Goal: Register for event/course

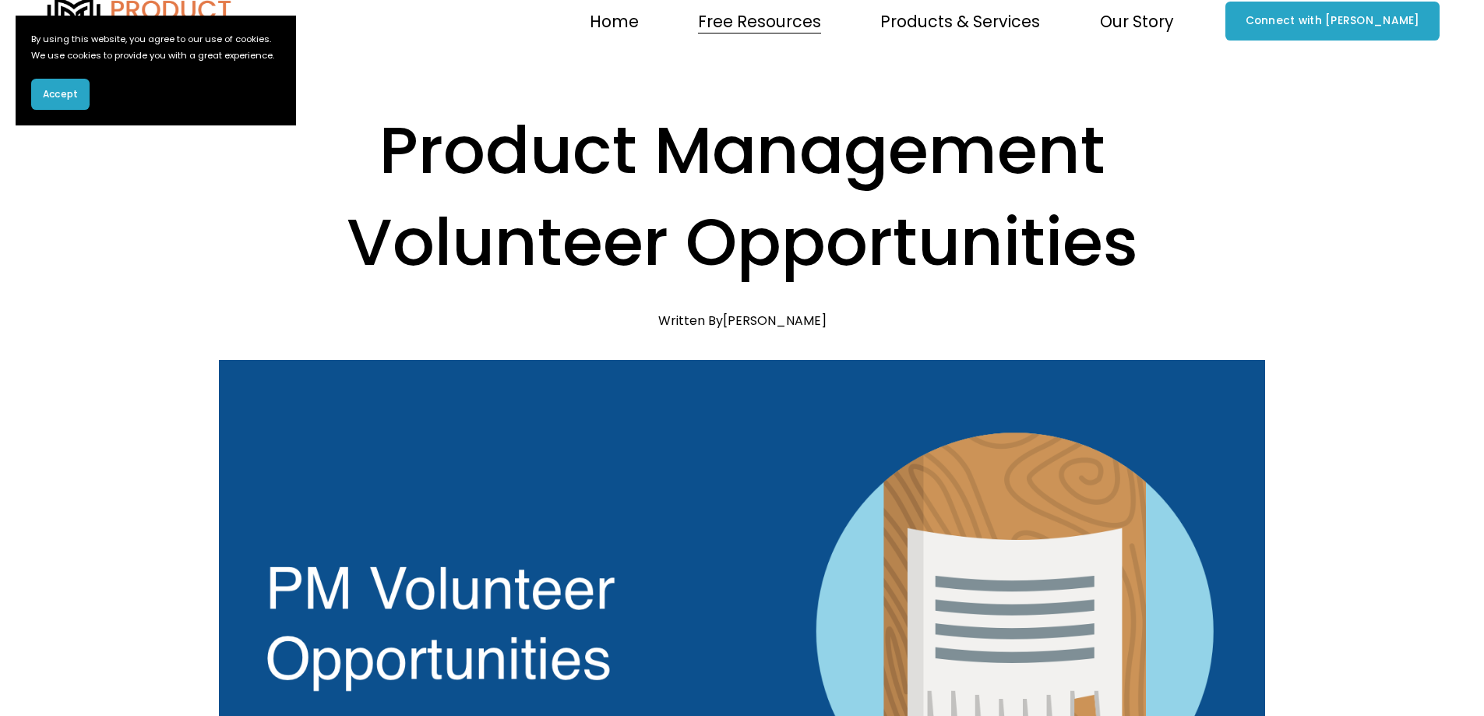
drag, startPoint x: 615, startPoint y: 249, endPoint x: 601, endPoint y: 310, distance: 62.5
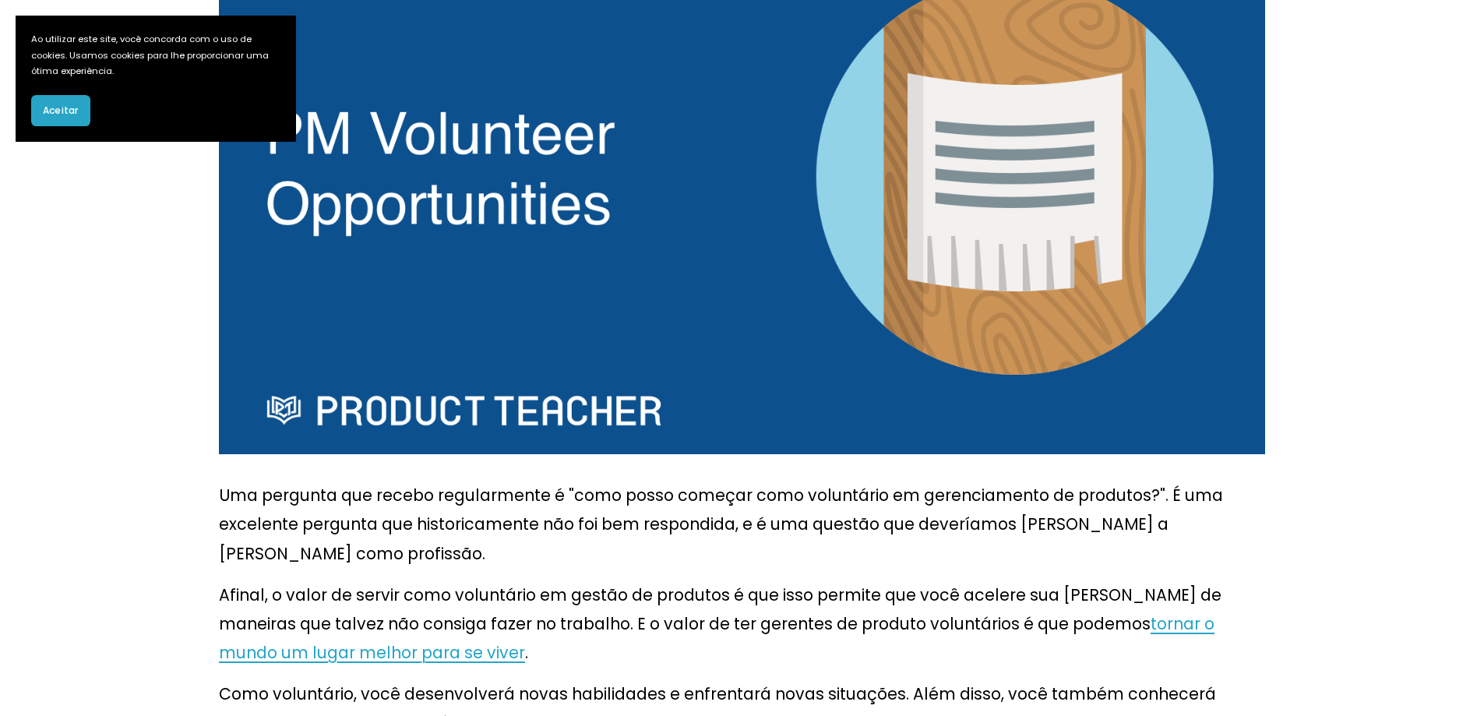
drag, startPoint x: 601, startPoint y: 311, endPoint x: 606, endPoint y: 409, distance: 98.3
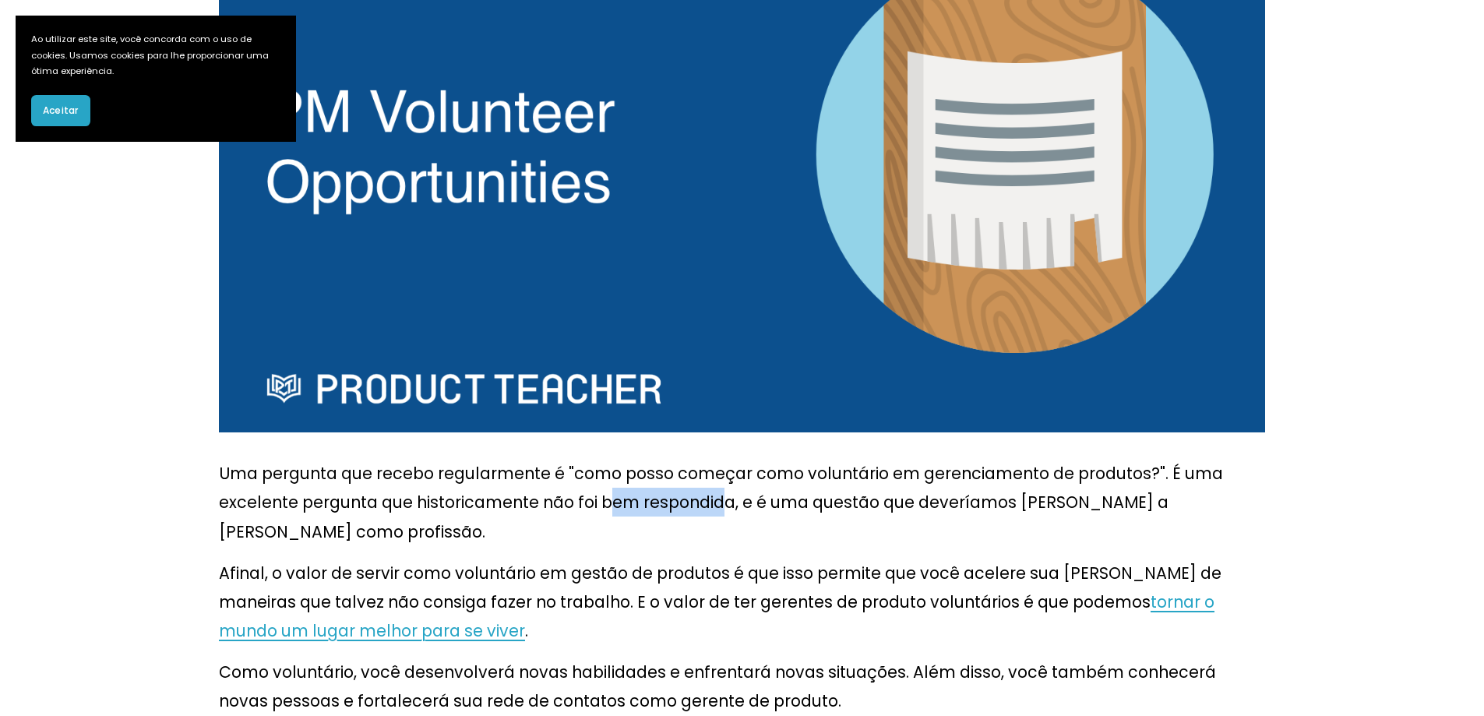
drag, startPoint x: 559, startPoint y: 350, endPoint x: 608, endPoint y: 350, distance: 49.1
click at [608, 459] on p "Uma pergunta que recebo regularmente é "como posso começar como voluntário em g…" at bounding box center [742, 502] width 1046 height 86
click at [688, 462] on font "Uma pergunta que recebo regularmente é "como posso começar como voluntário em g…" at bounding box center [723, 502] width 1008 height 80
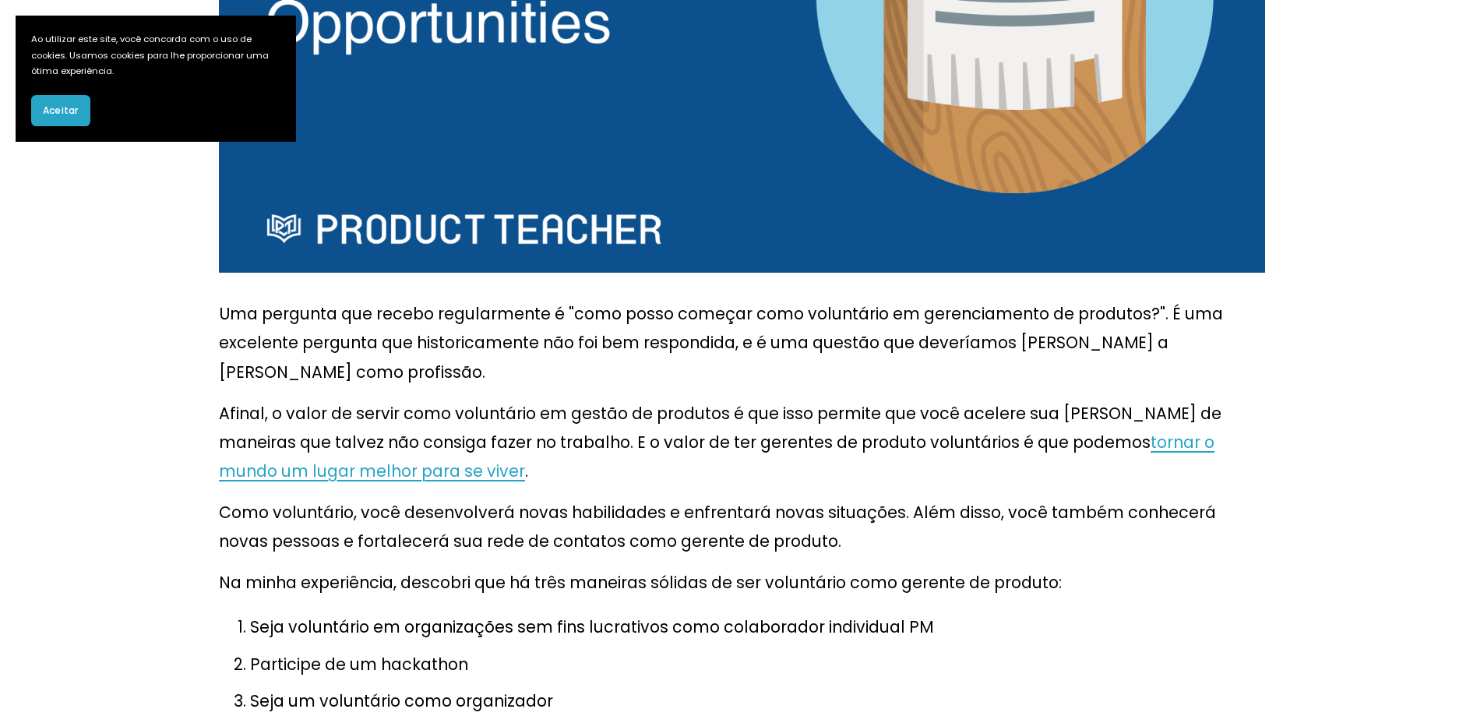
drag, startPoint x: 531, startPoint y: 428, endPoint x: 520, endPoint y: 483, distance: 56.5
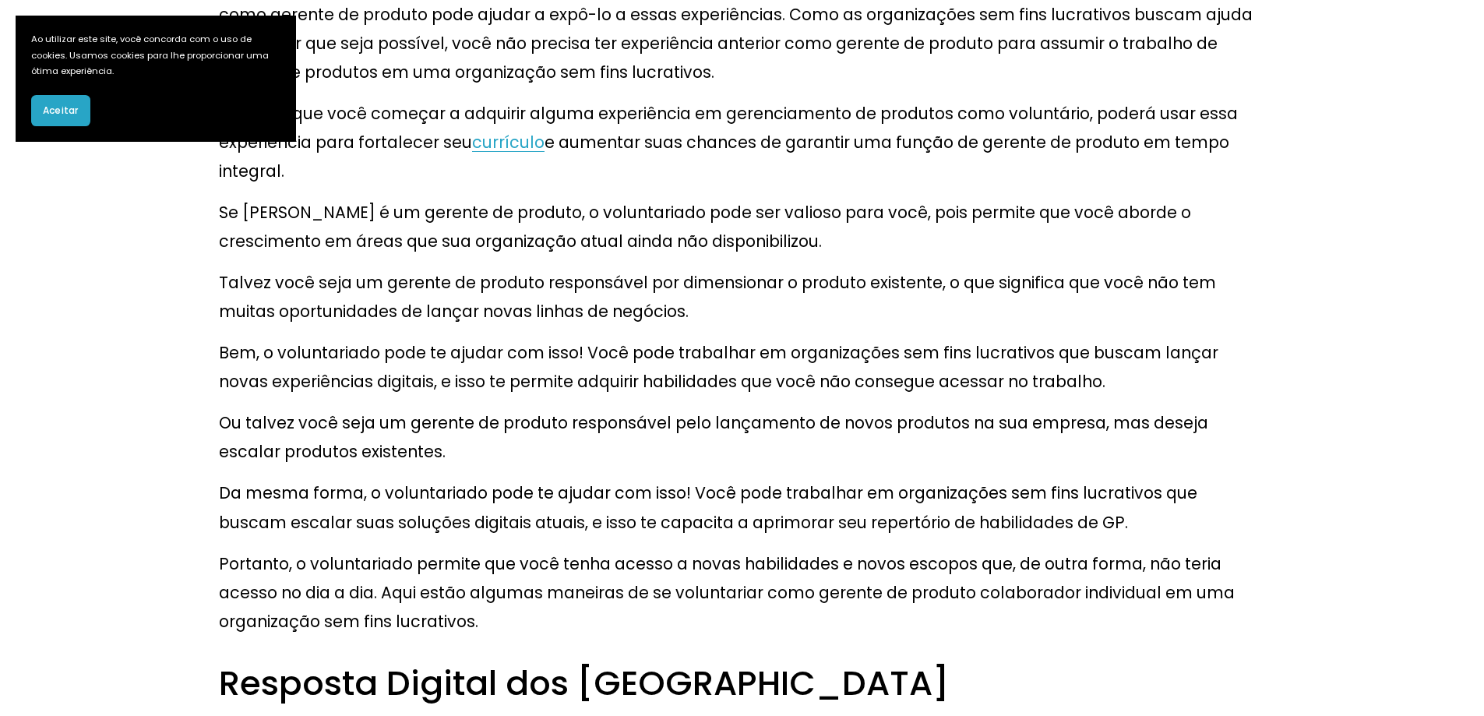
scroll to position [2037, 0]
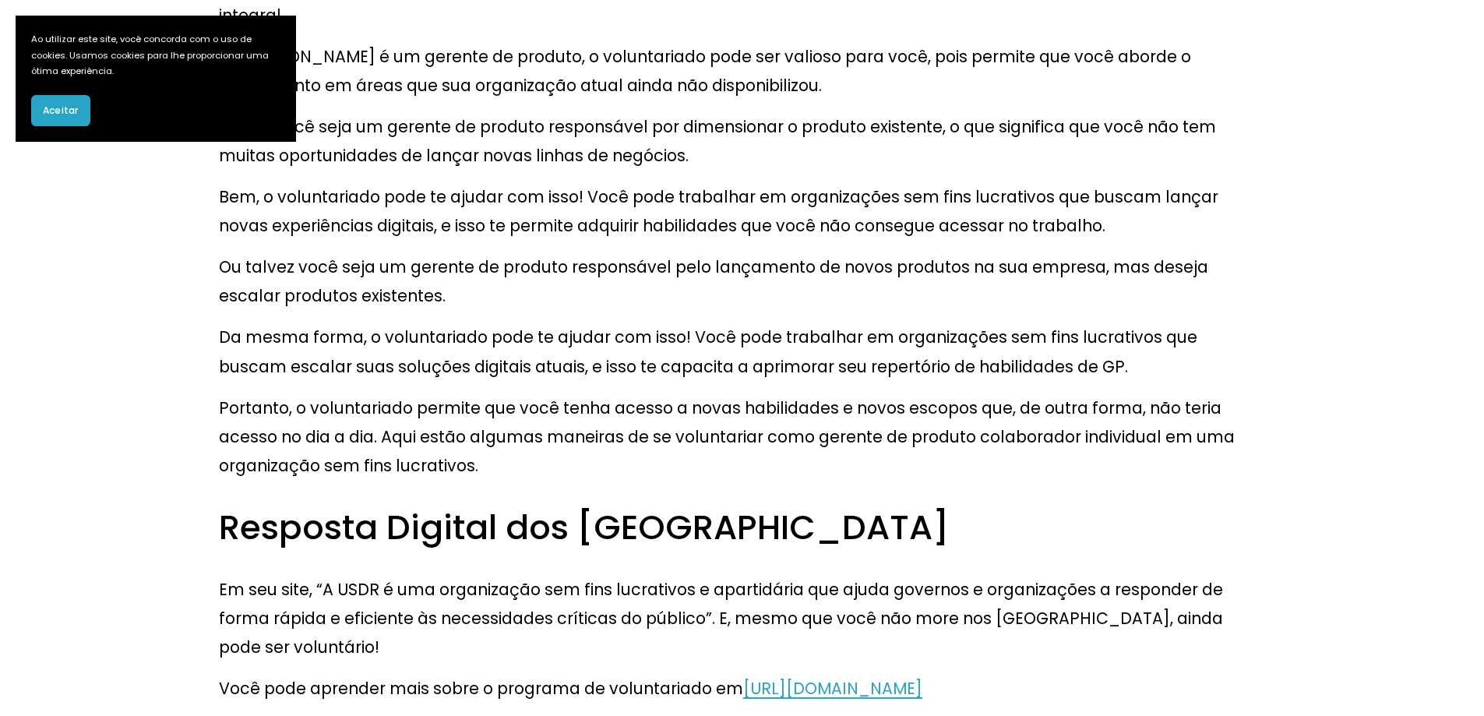
drag, startPoint x: 519, startPoint y: 466, endPoint x: 507, endPoint y: 537, distance: 71.8
click at [76, 126] on button "Aceitar" at bounding box center [60, 110] width 59 height 31
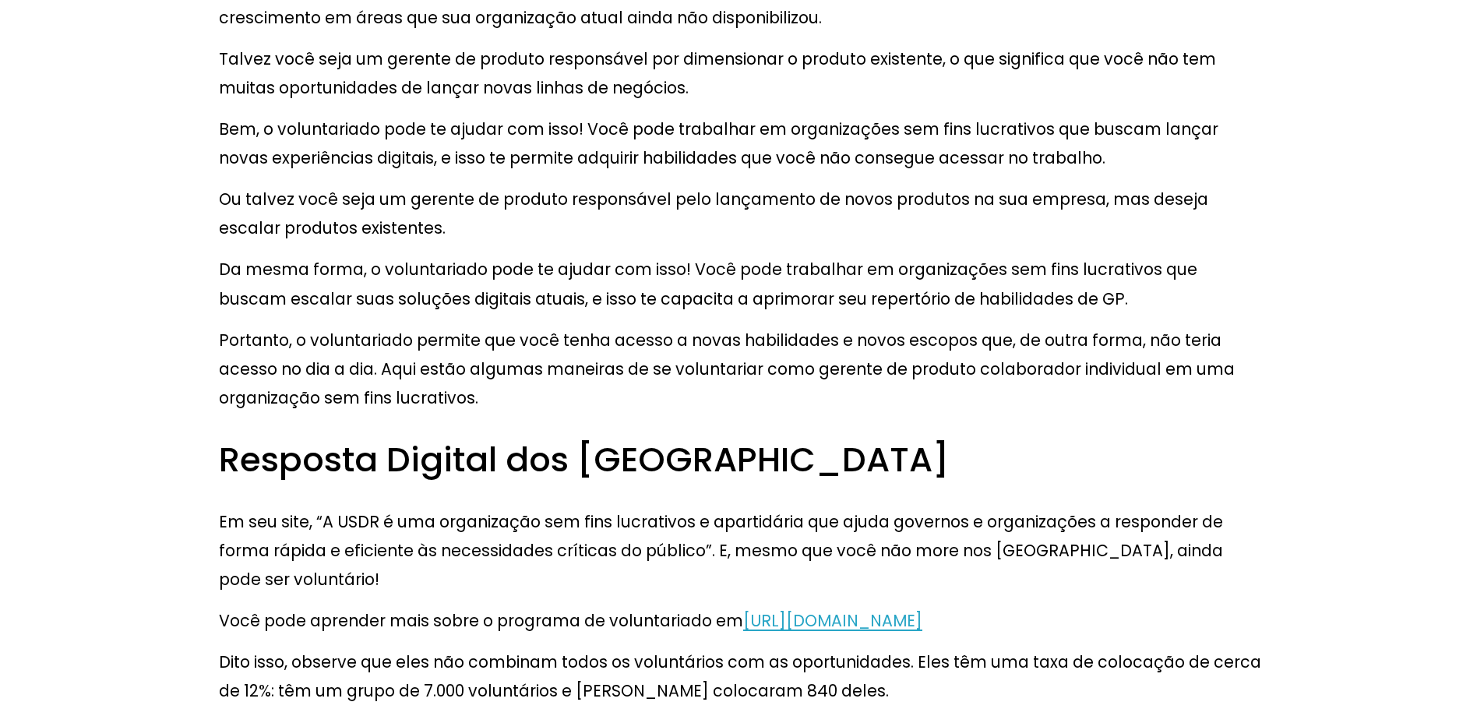
drag, startPoint x: 554, startPoint y: 224, endPoint x: 558, endPoint y: 265, distance: 40.7
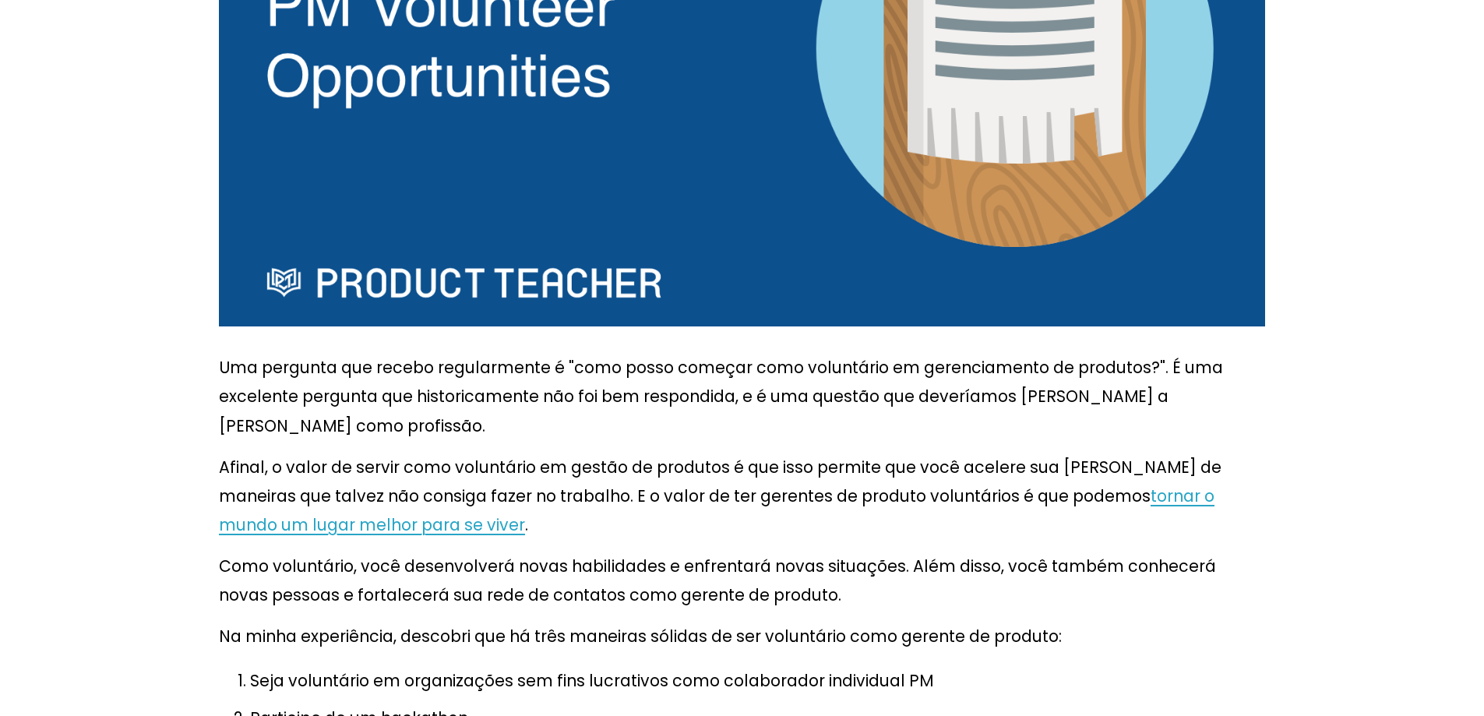
scroll to position [0, 0]
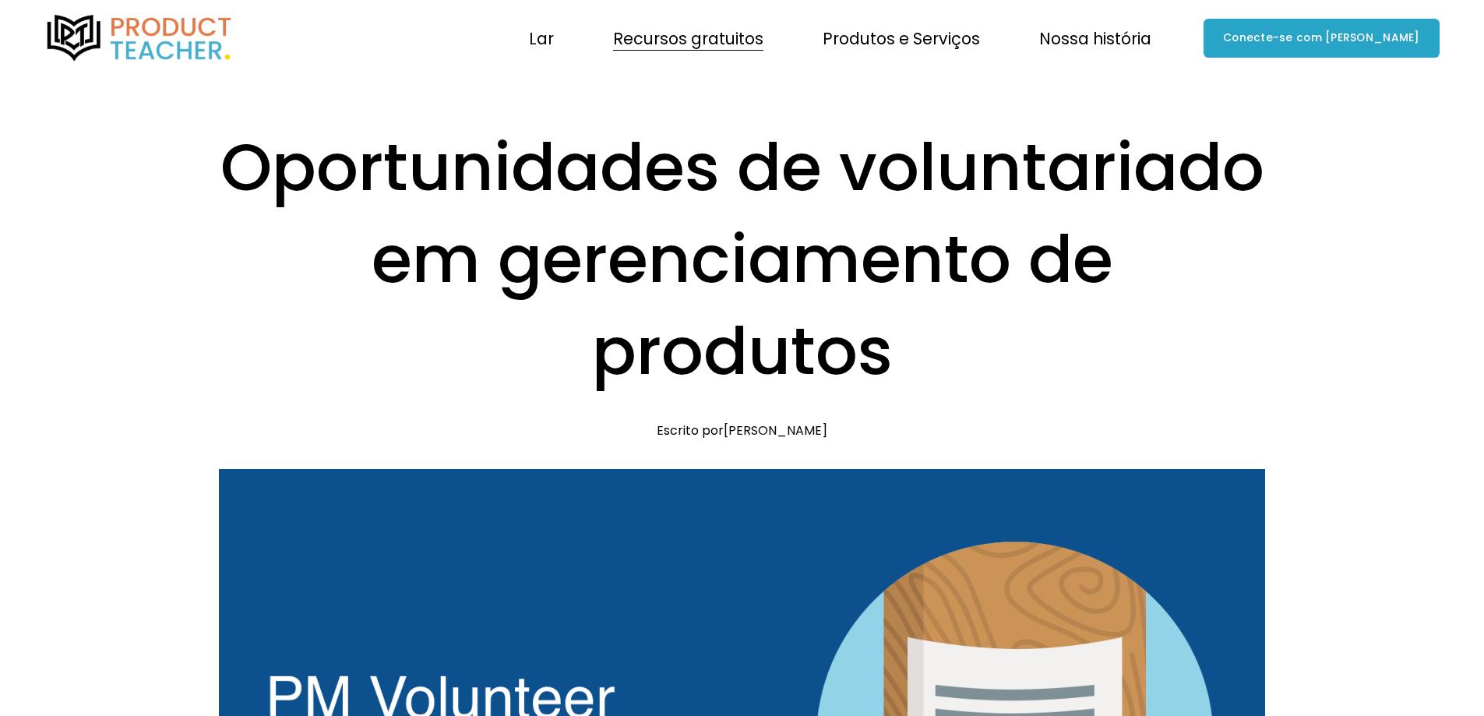
click at [0, 0] on font "Oficinas" at bounding box center [0, 0] width 0 height 0
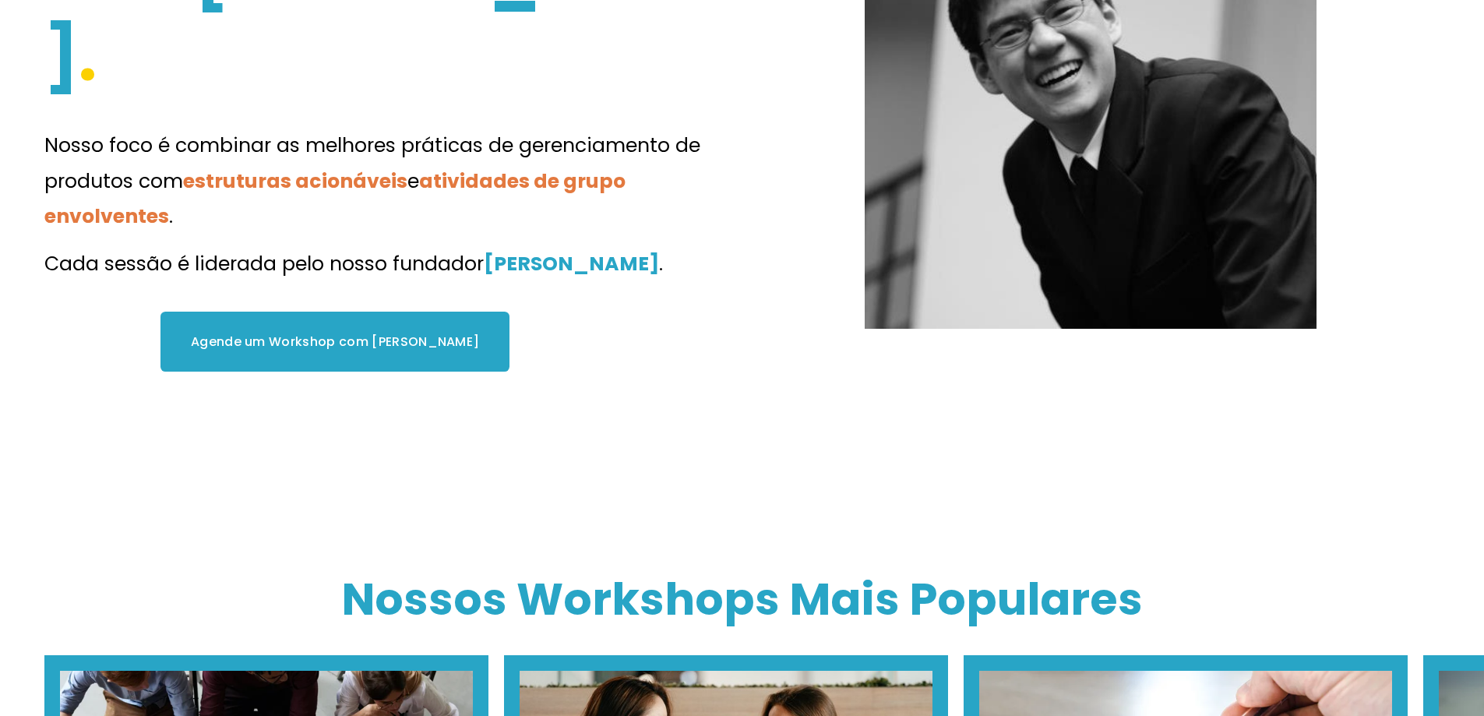
drag, startPoint x: 273, startPoint y: 415, endPoint x: 296, endPoint y: 440, distance: 33.6
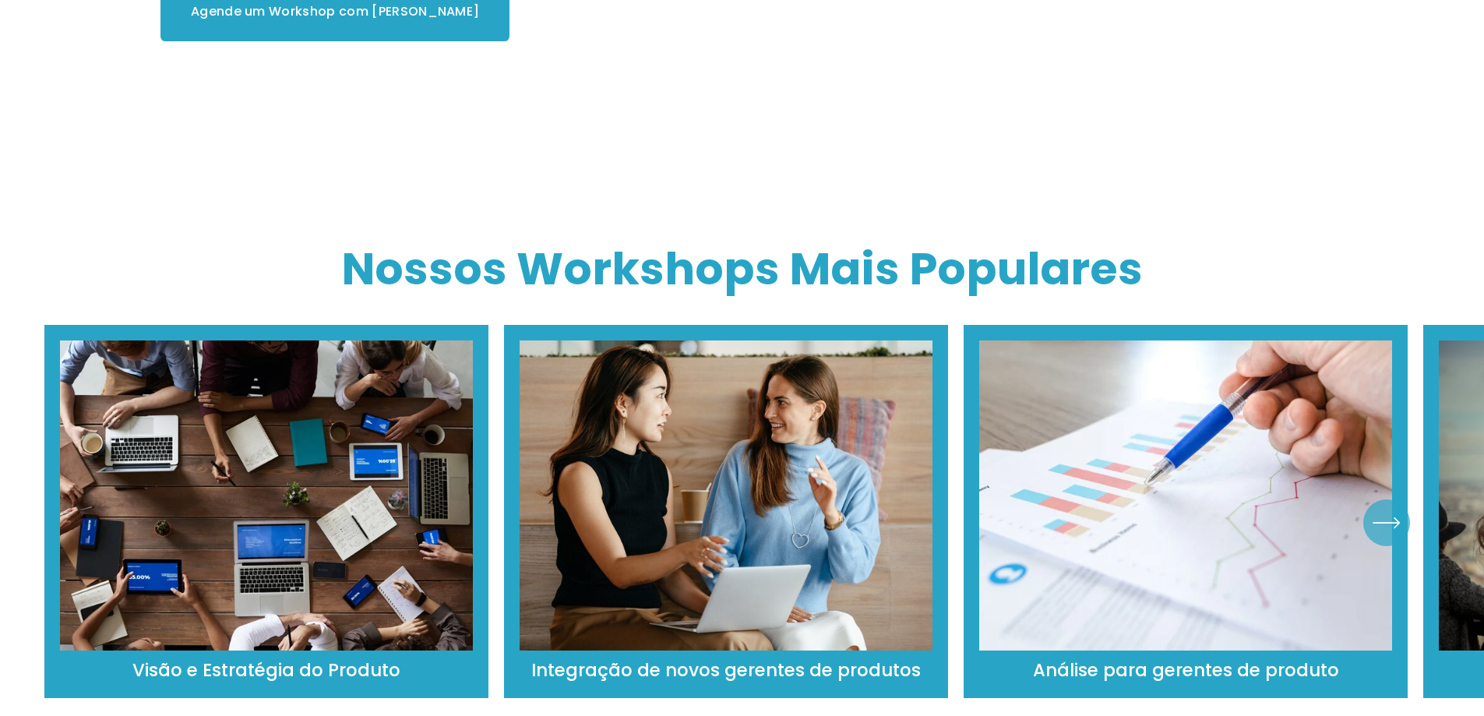
drag, startPoint x: 498, startPoint y: 347, endPoint x: 488, endPoint y: 382, distance: 35.7
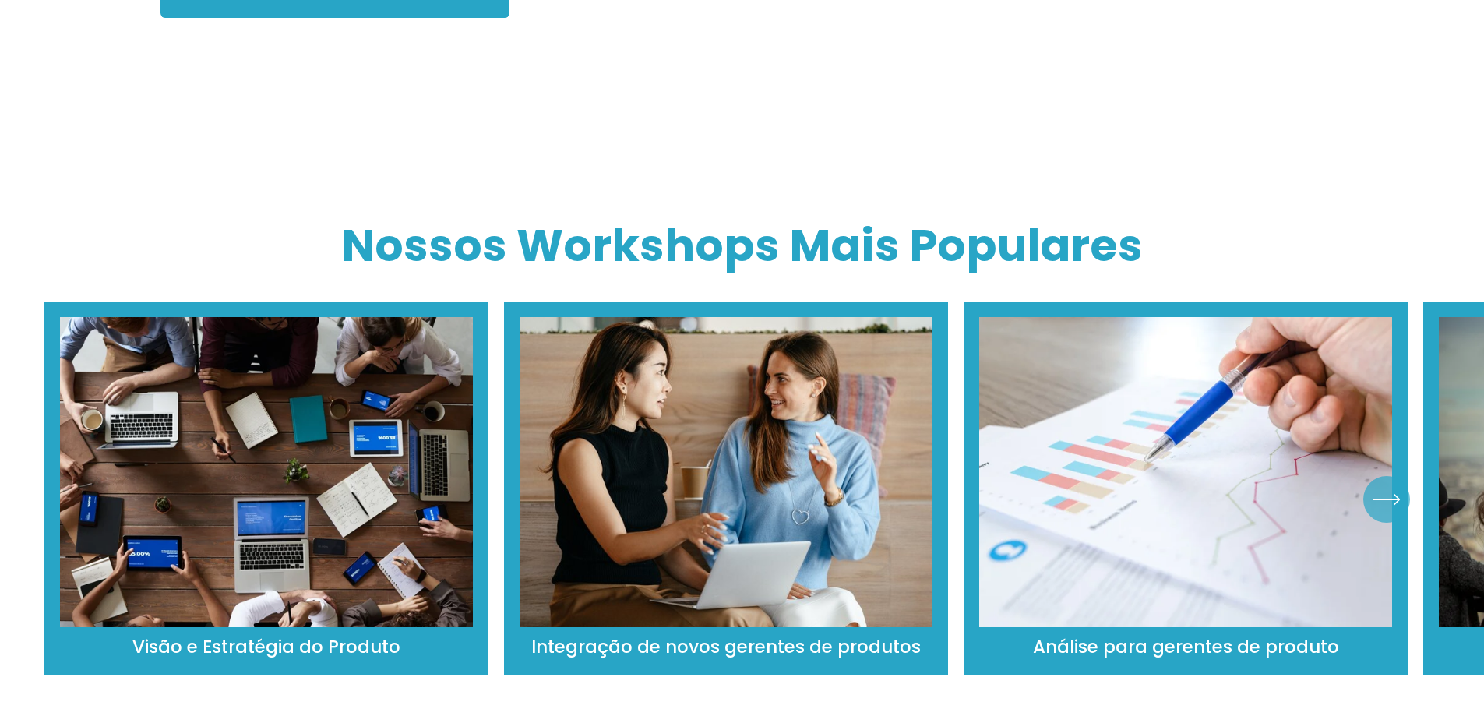
click at [599, 417] on ul "Visão e Estratégia do Produto Integração de novos gerentes de produtos" at bounding box center [741, 499] width 1395 height 396
click at [686, 301] on ul "Visão e Estratégia do Produto Integração de novos gerentes de produtos" at bounding box center [741, 499] width 1395 height 396
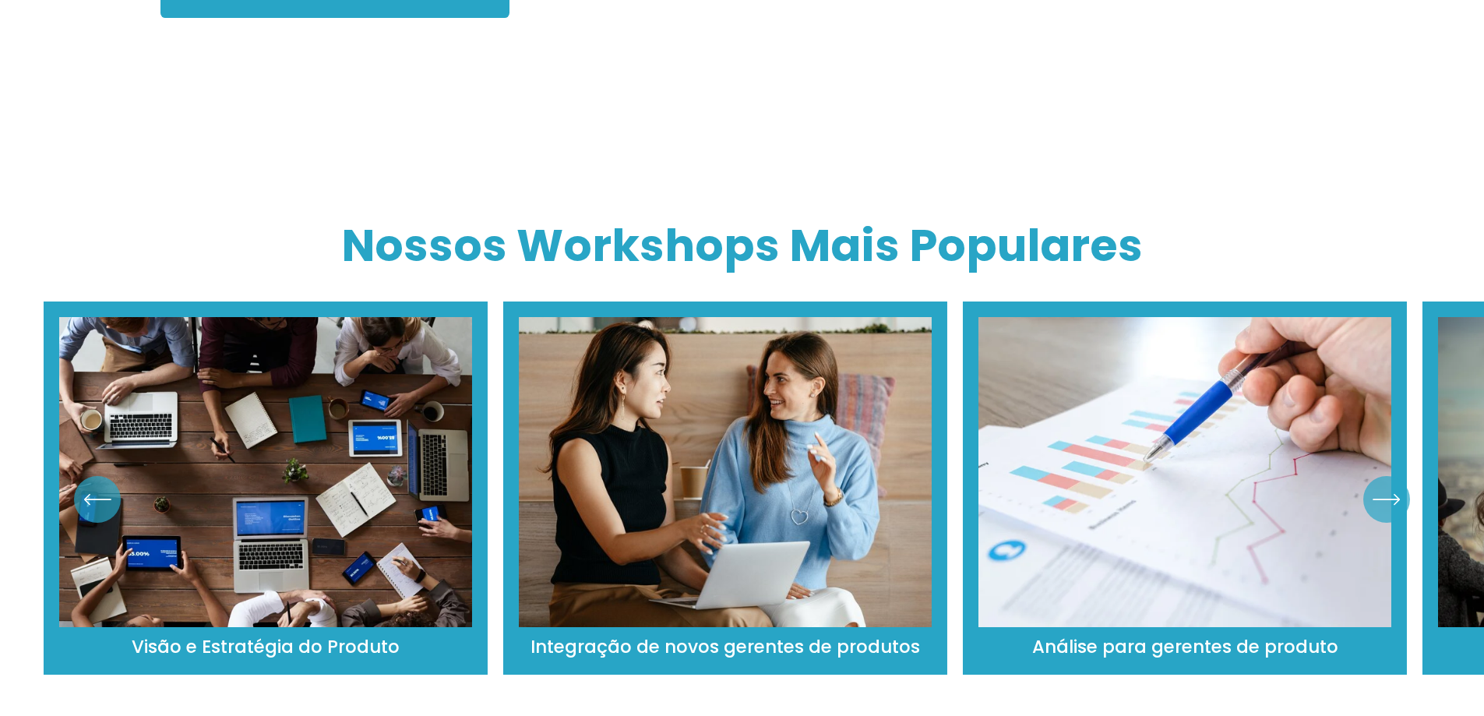
click at [382, 309] on ul "Visão e Estratégia do Produto Integração de novos gerentes de produtos" at bounding box center [741, 499] width 1395 height 396
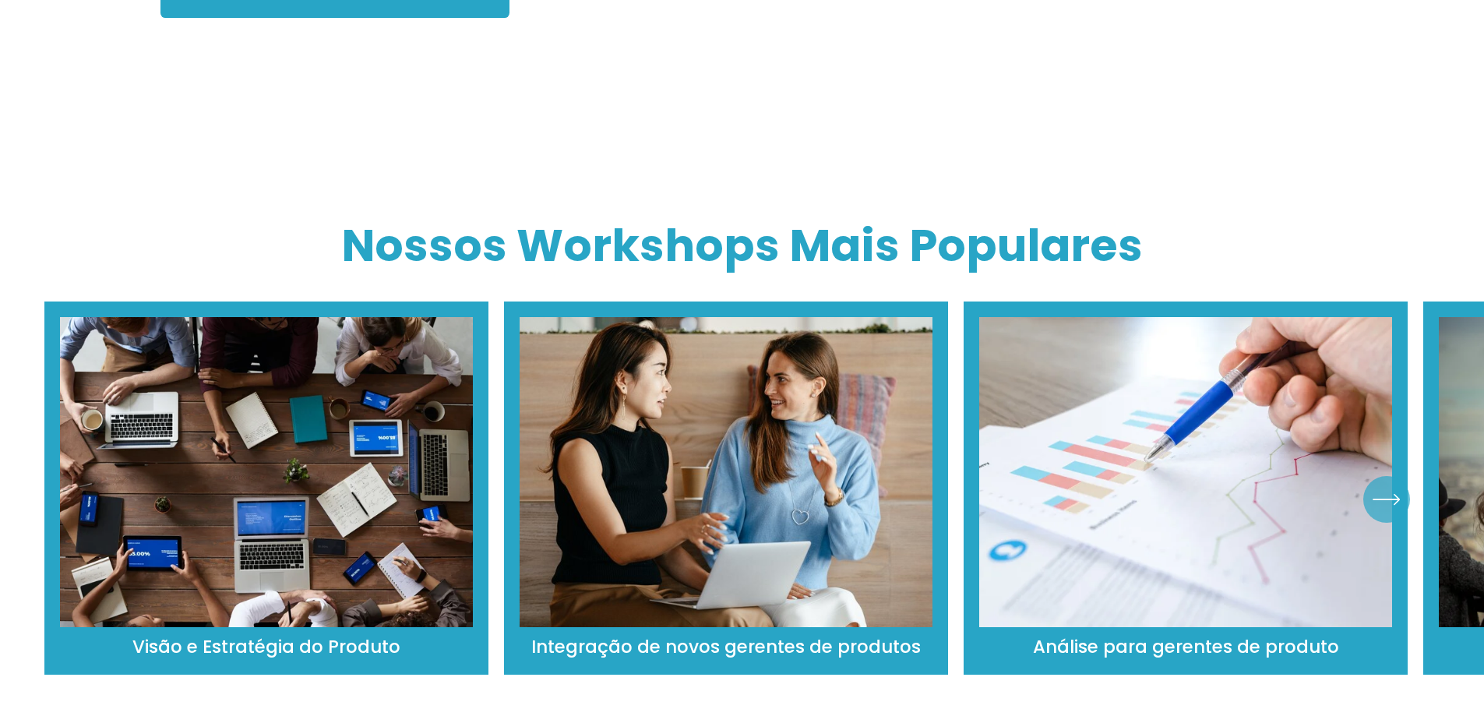
click at [362, 442] on ul "Visão e Estratégia do Produto Integração de novos gerentes de produtos" at bounding box center [741, 499] width 1395 height 396
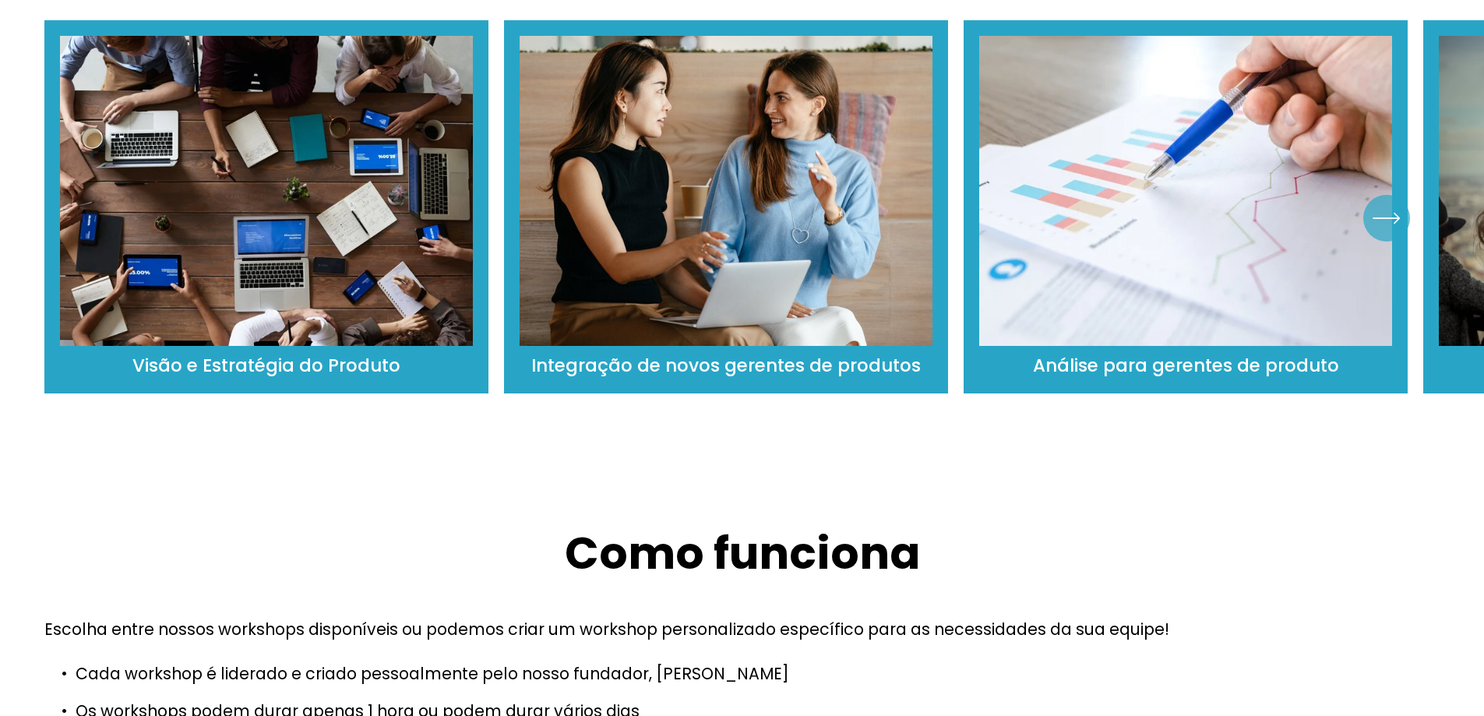
scroll to position [1100, 0]
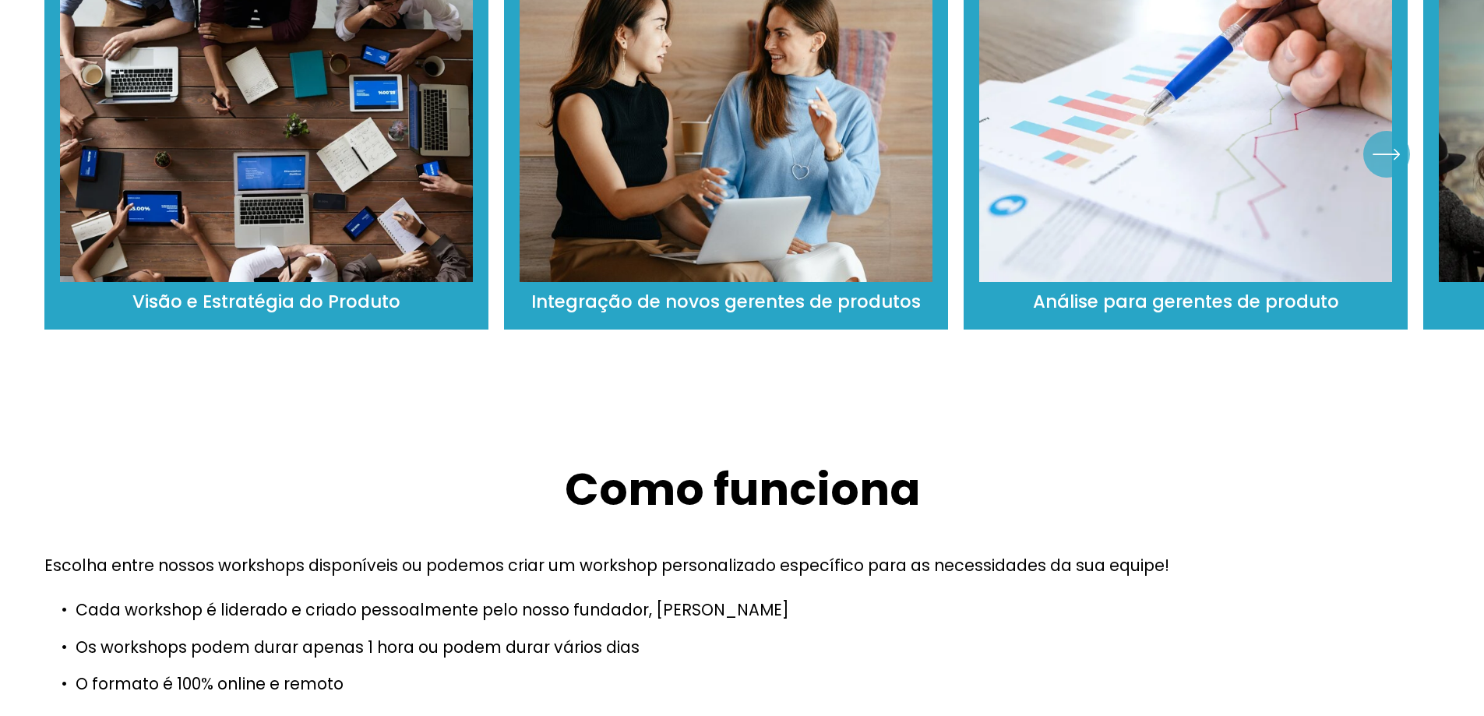
drag, startPoint x: 745, startPoint y: 501, endPoint x: 726, endPoint y: 560, distance: 62.1
click at [318, 554] on font "Escolha entre nossos workshops disponíveis ou podemos criar um workshop persona…" at bounding box center [606, 565] width 1125 height 23
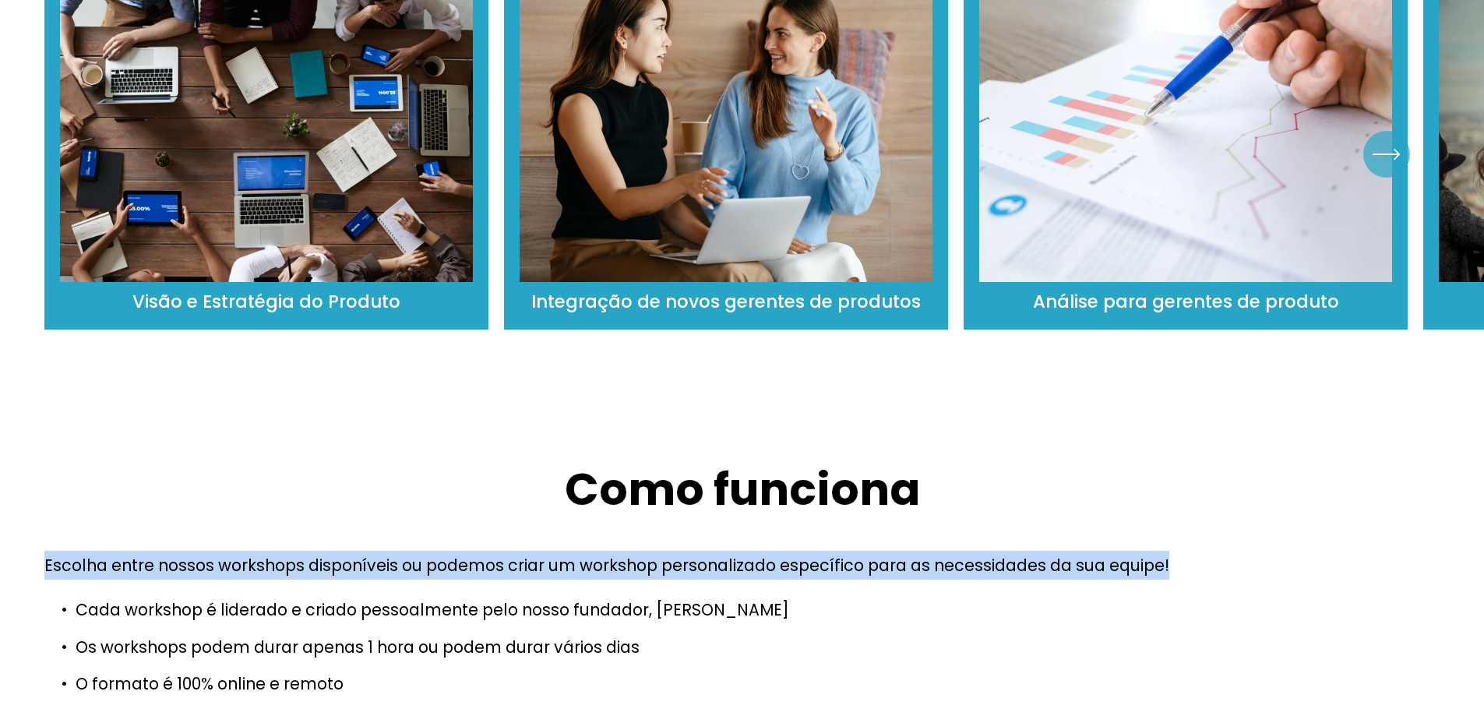
click at [317, 554] on font "Escolha entre nossos workshops disponíveis ou podemos criar um workshop persona…" at bounding box center [606, 565] width 1125 height 23
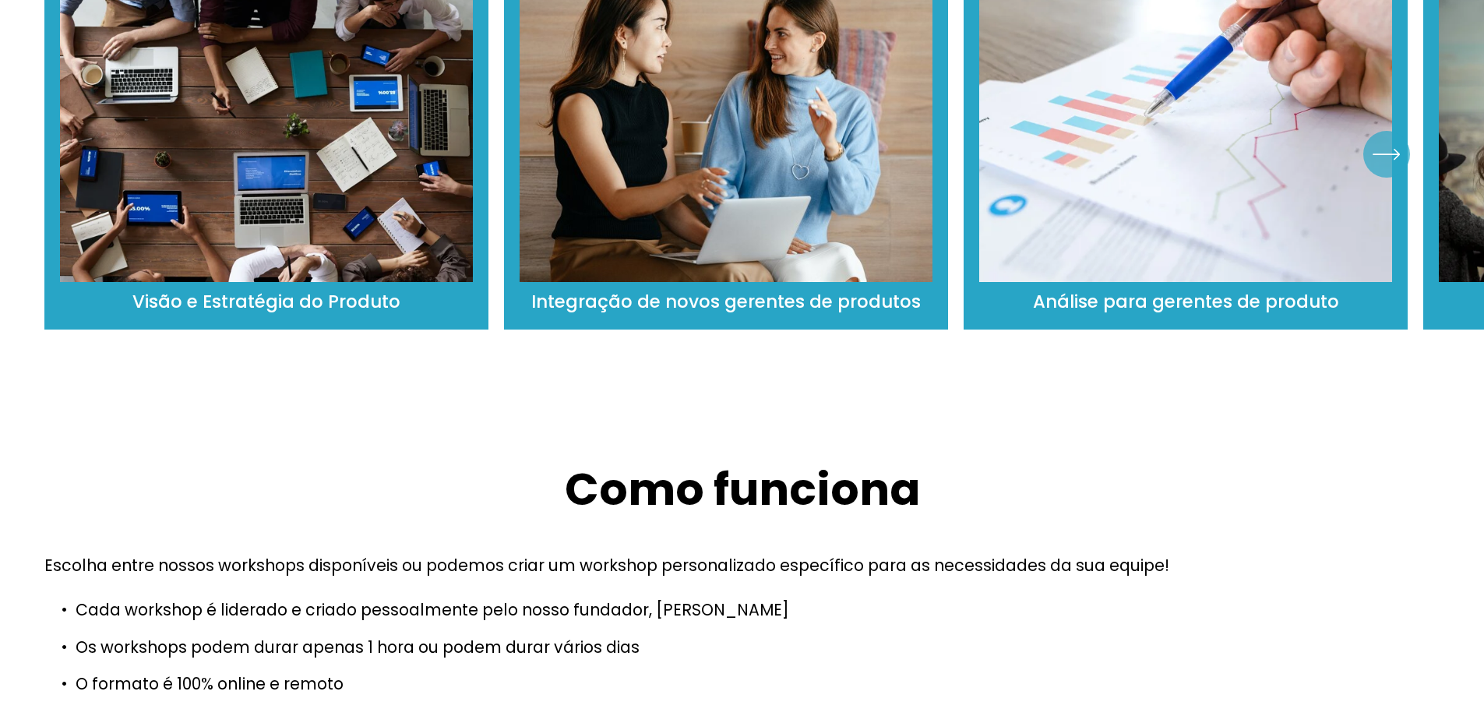
click at [682, 632] on p "Os workshops podem durar apenas 1 hora ou podem durar vários dias" at bounding box center [758, 646] width 1364 height 29
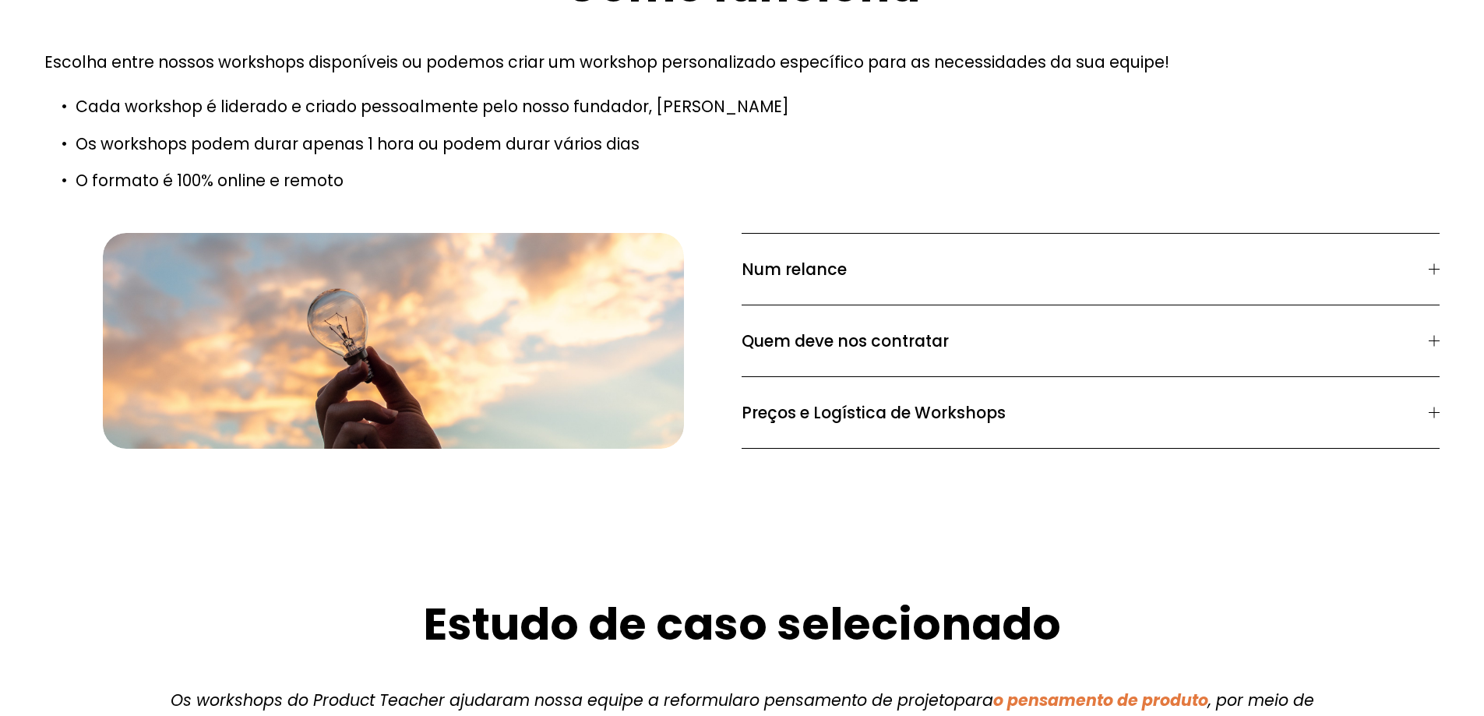
scroll to position [1876, 0]
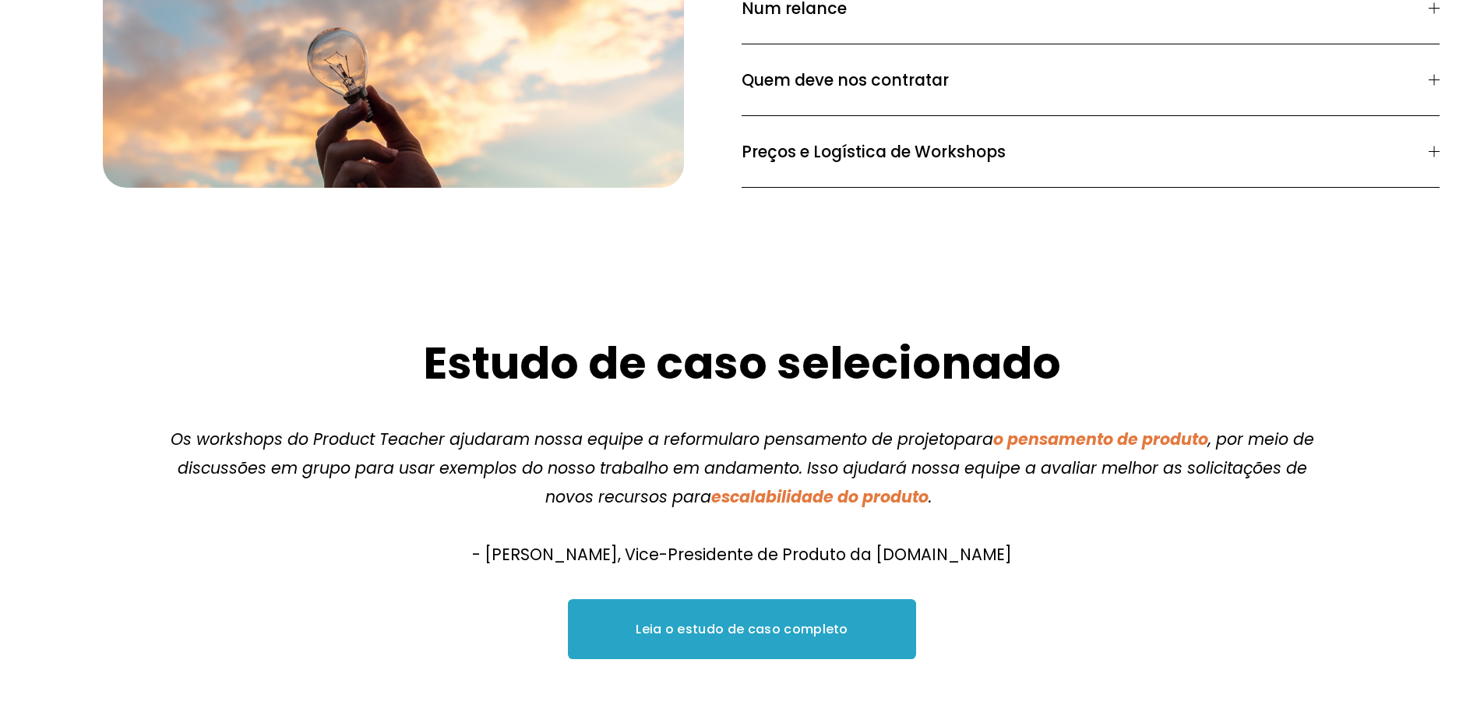
drag, startPoint x: 305, startPoint y: 324, endPoint x: 312, endPoint y: 406, distance: 82.1
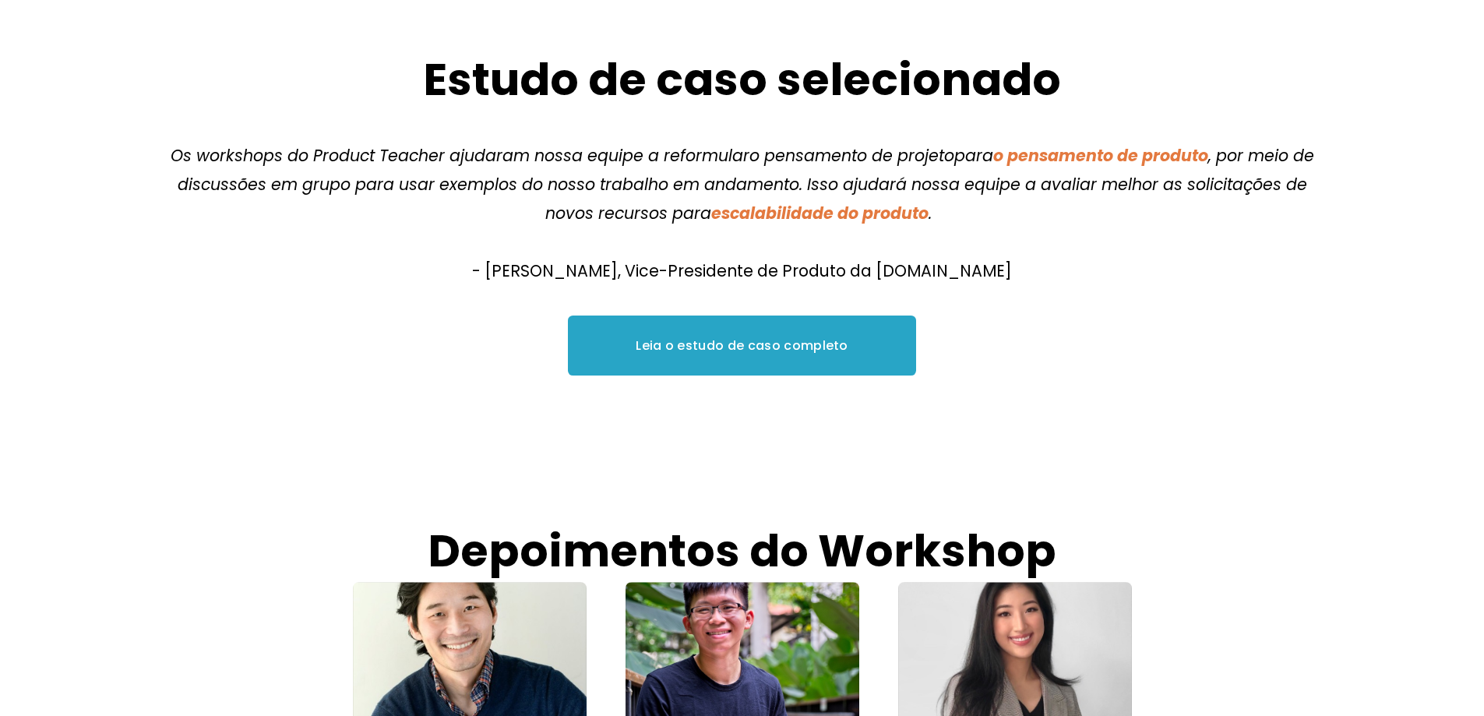
scroll to position [2151, 0]
